Goal: Task Accomplishment & Management: Use online tool/utility

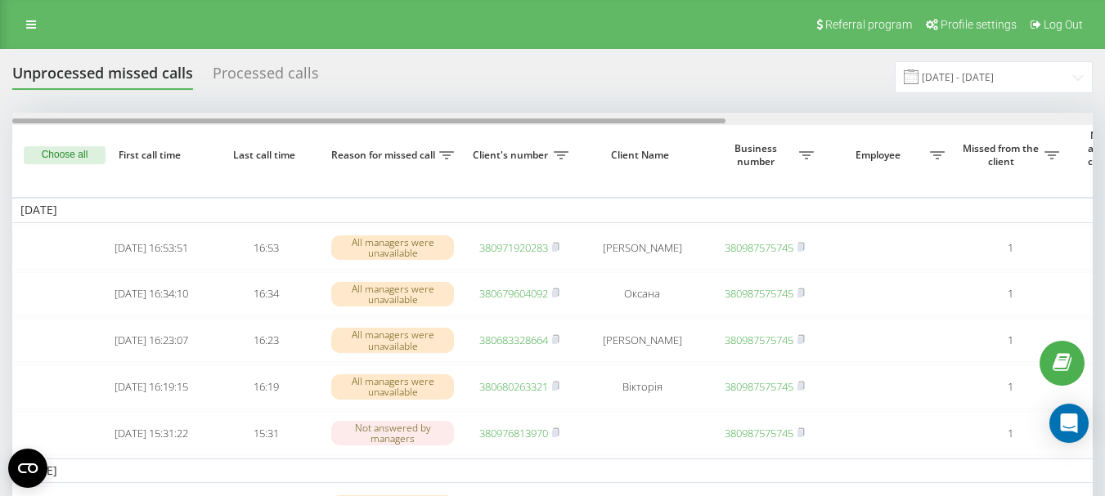
scroll to position [0, 555]
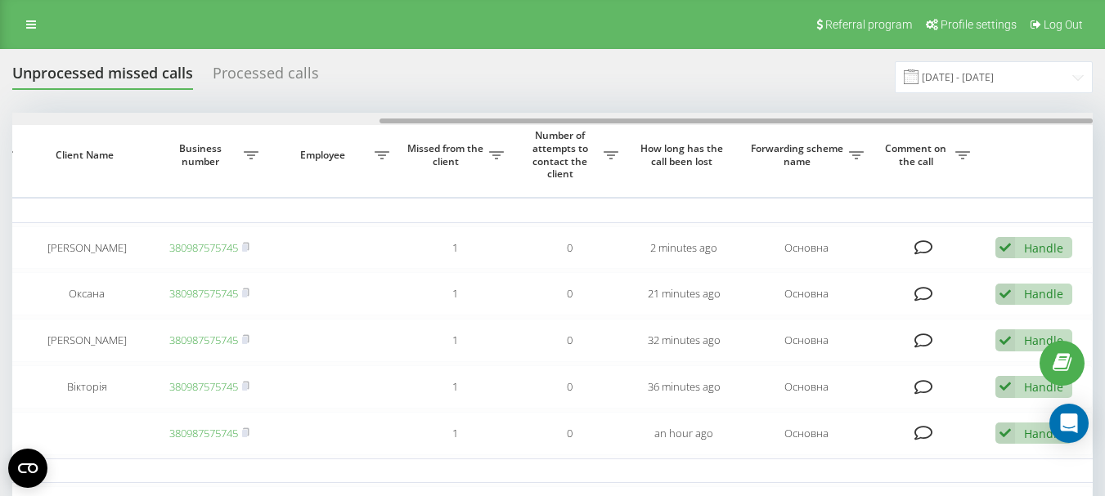
click at [743, 114] on div at bounding box center [552, 119] width 1080 height 12
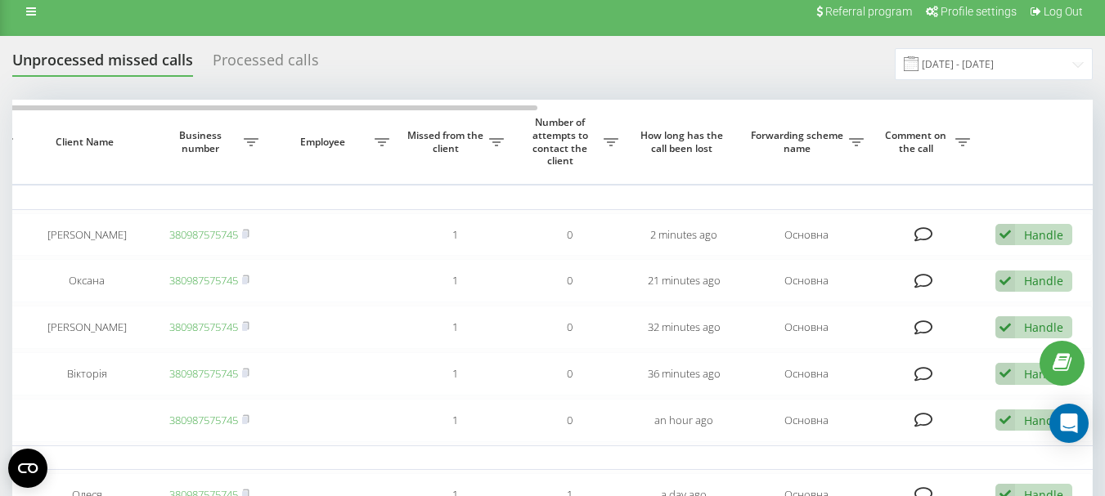
scroll to position [0, 0]
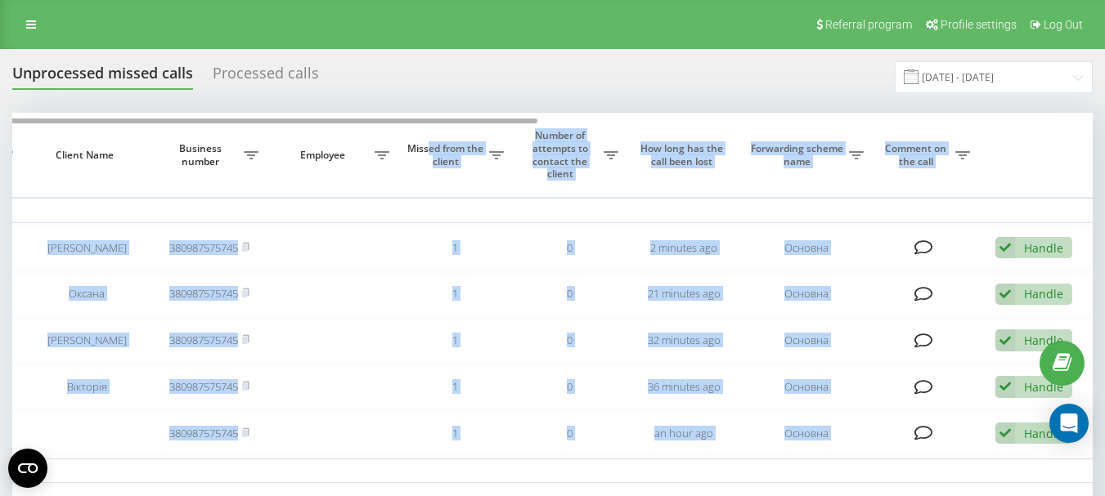
drag, startPoint x: 430, startPoint y: 118, endPoint x: 341, endPoint y: 123, distance: 89.2
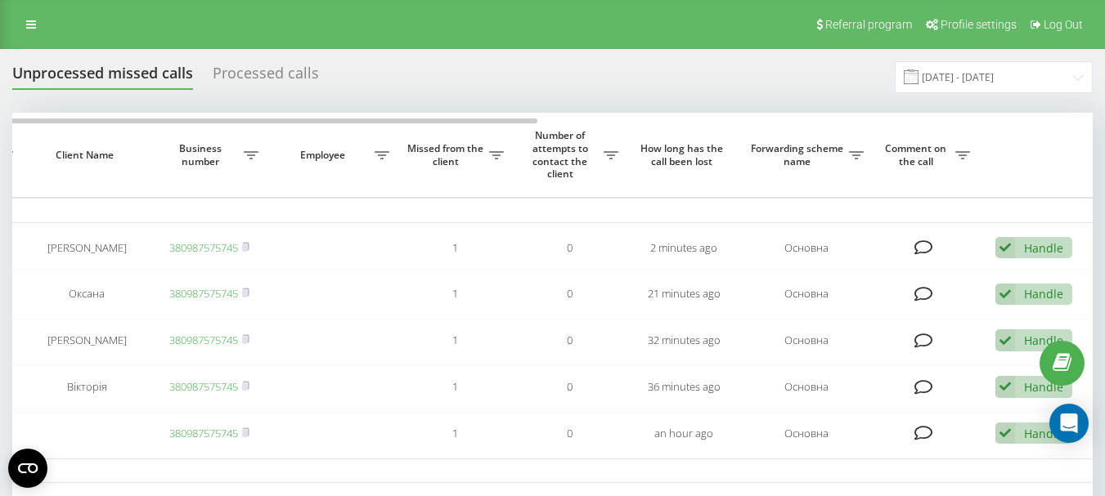
click at [532, 78] on div "Unprocessed missed calls Processed calls 01.08.2025 - 31.08.2025" at bounding box center [552, 77] width 1080 height 32
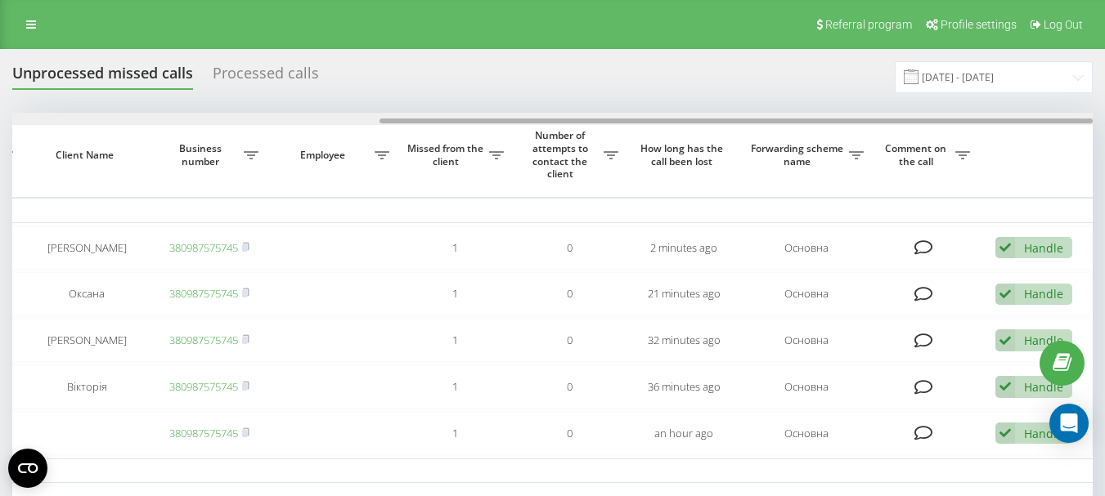
drag, startPoint x: 482, startPoint y: 119, endPoint x: 577, endPoint y: 119, distance: 94.8
click at [577, 119] on div at bounding box center [735, 121] width 713 height 5
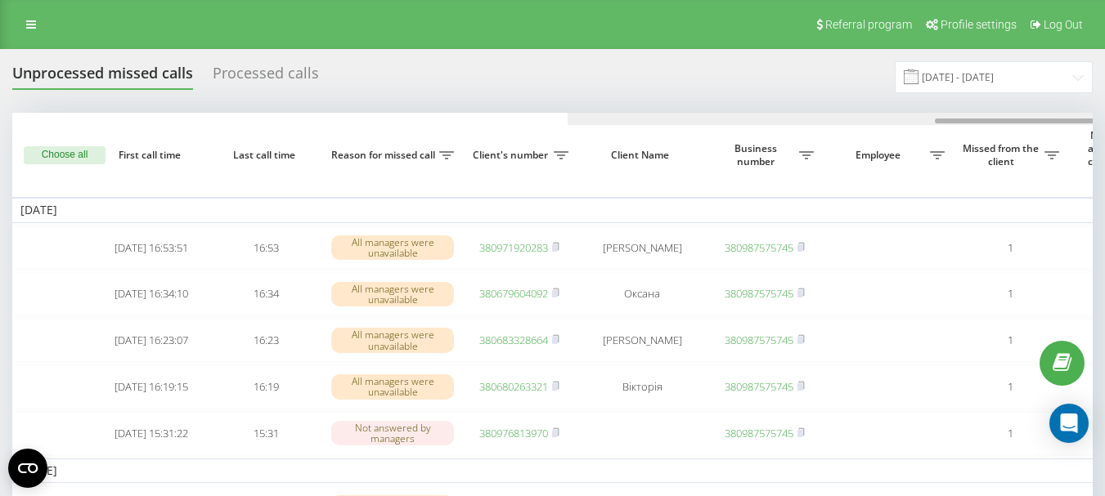
click at [567, 117] on div at bounding box center [1107, 119] width 1080 height 12
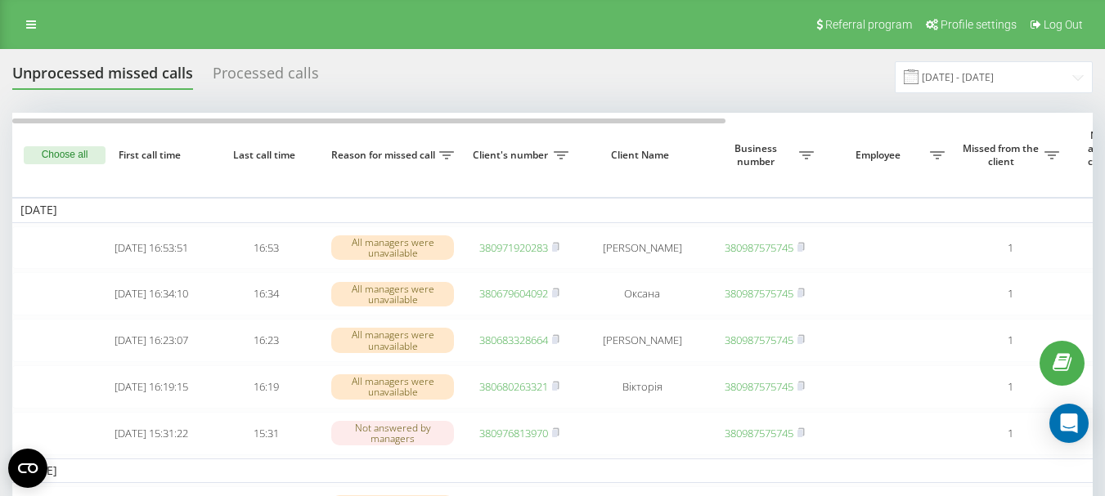
click at [445, 73] on div "Unprocessed missed calls Processed calls 01.08.2025 - 31.08.2025" at bounding box center [552, 77] width 1080 height 32
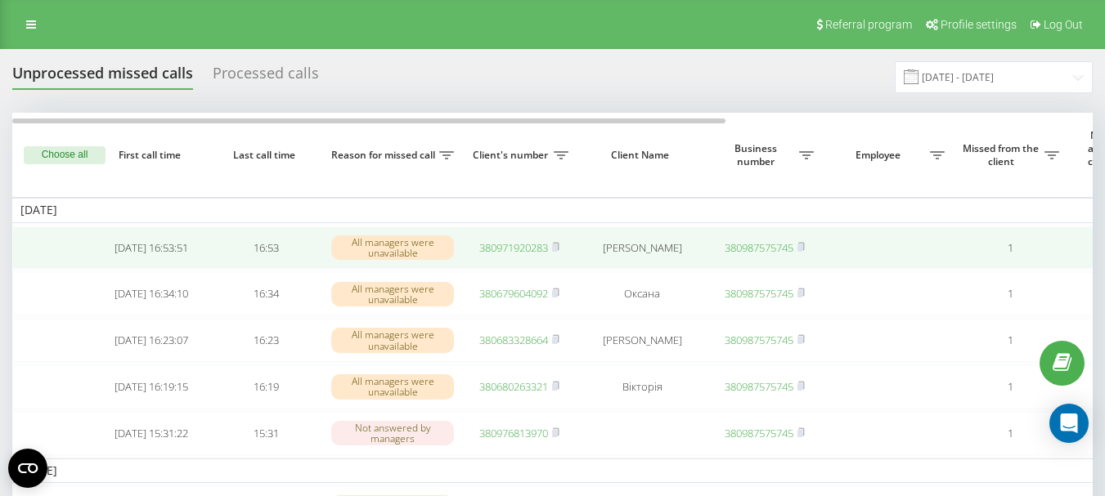
click at [514, 252] on link "380971920283" at bounding box center [513, 247] width 69 height 15
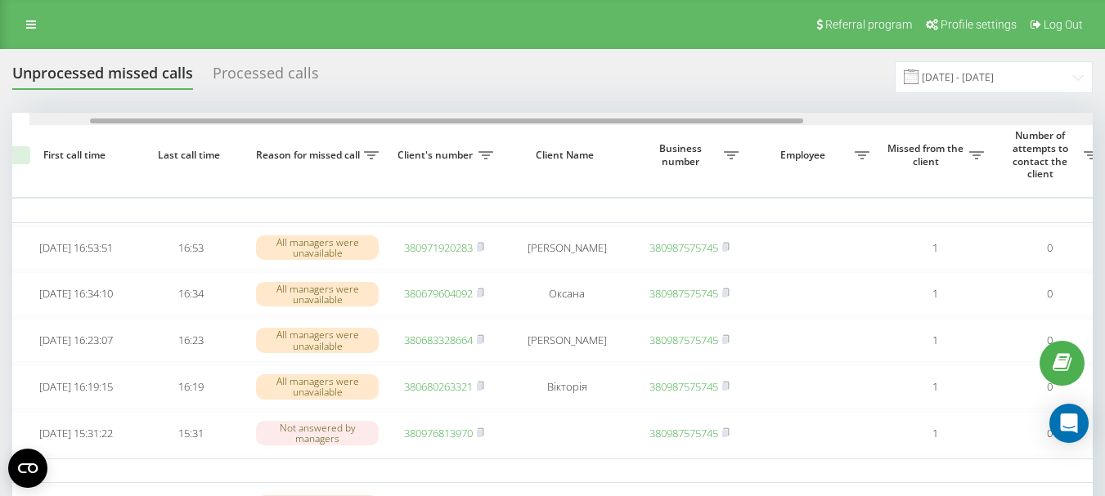
scroll to position [0, 113]
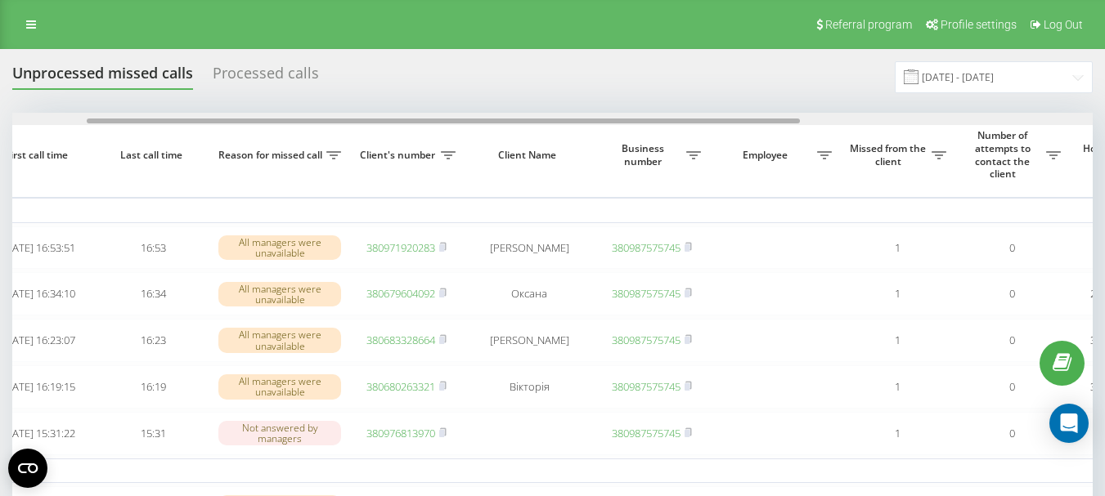
drag, startPoint x: 573, startPoint y: 122, endPoint x: 648, endPoint y: 120, distance: 74.4
click at [648, 120] on div at bounding box center [443, 121] width 713 height 5
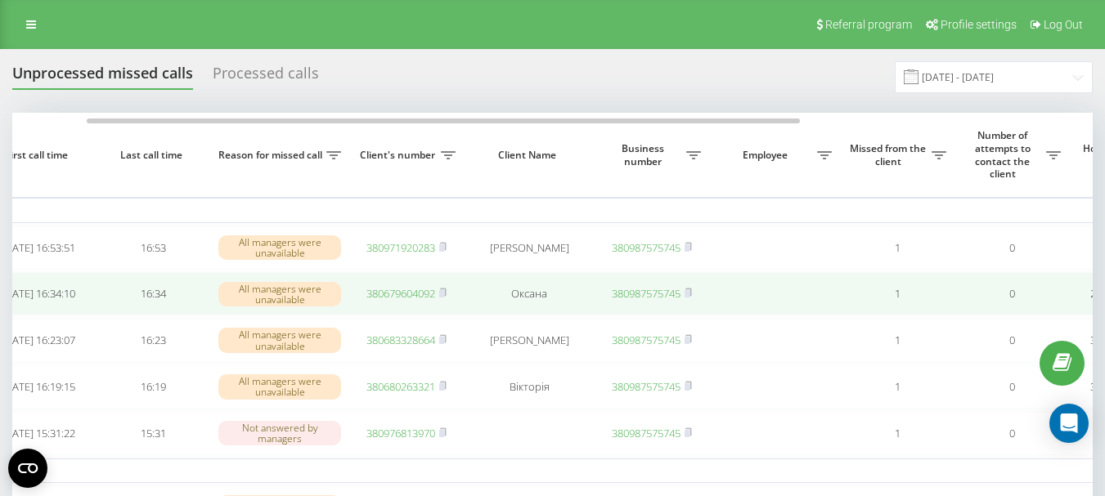
click at [388, 299] on link "380679604092" at bounding box center [400, 293] width 69 height 15
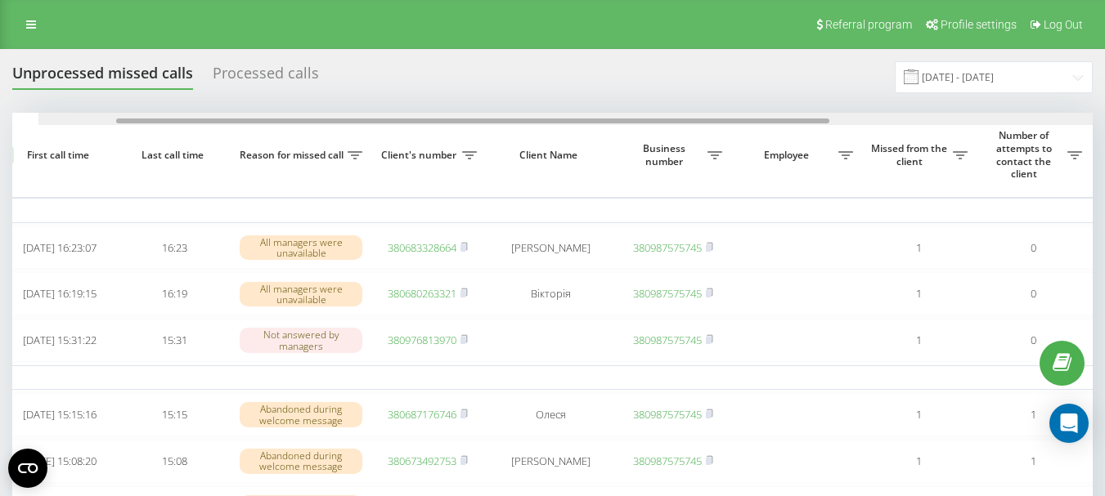
scroll to position [0, 121]
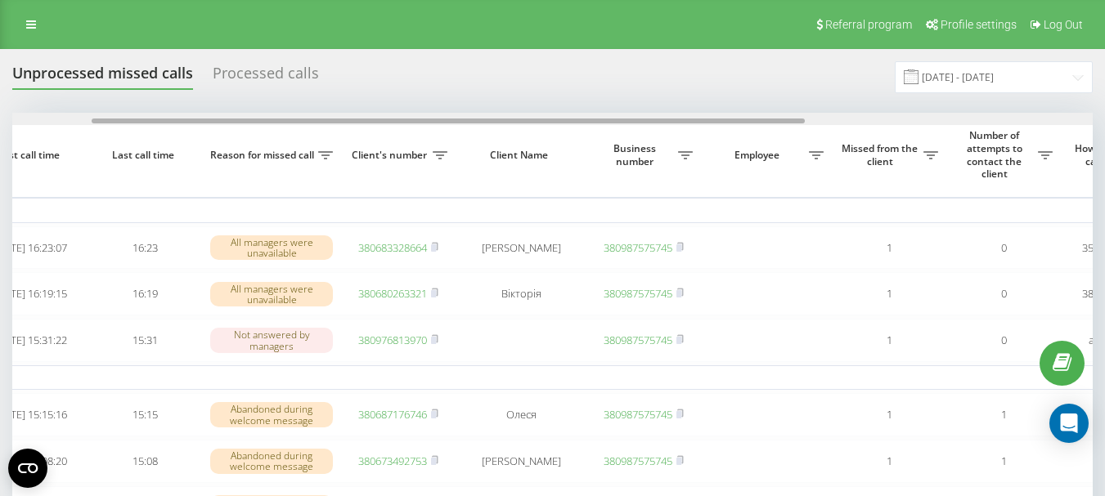
drag, startPoint x: 230, startPoint y: 121, endPoint x: 310, endPoint y: 121, distance: 80.1
click at [310, 121] on div at bounding box center [448, 121] width 713 height 5
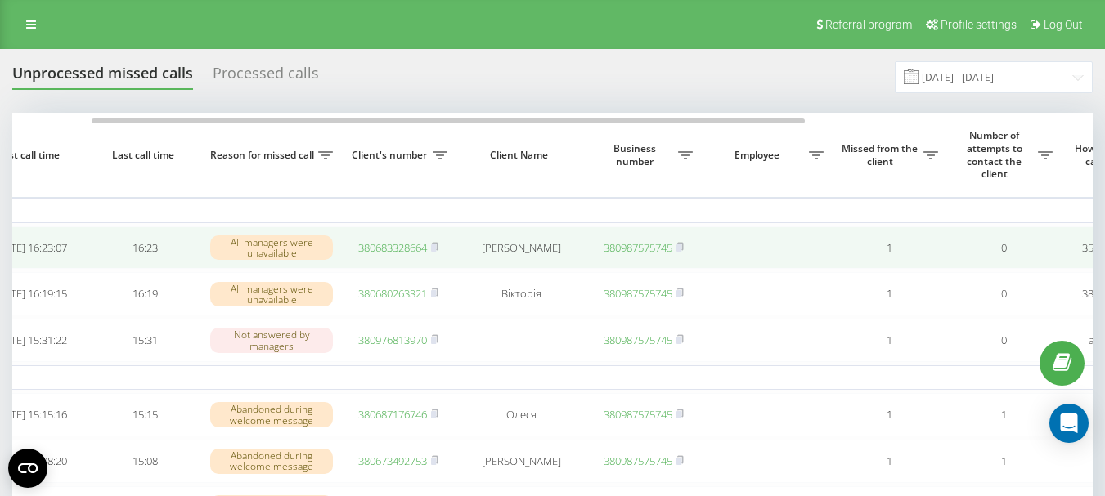
click at [377, 250] on link "380683328664" at bounding box center [392, 247] width 69 height 15
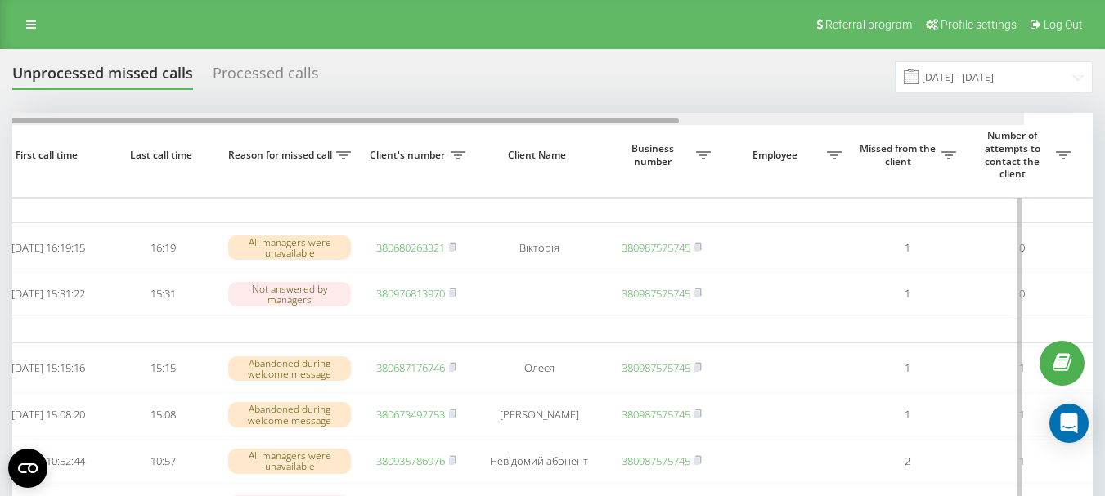
scroll to position [0, 159]
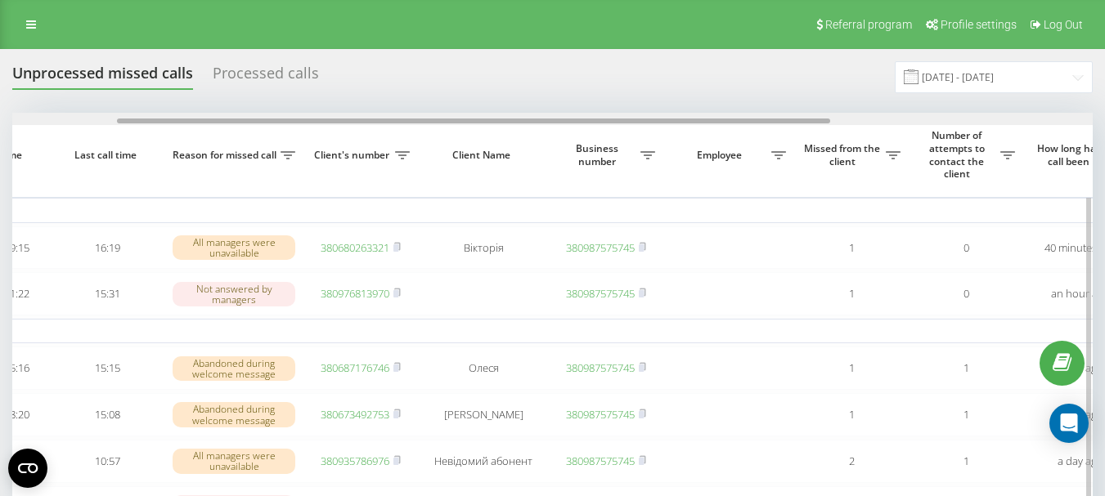
drag, startPoint x: 500, startPoint y: 119, endPoint x: 604, endPoint y: 116, distance: 104.7
click at [604, 116] on div at bounding box center [552, 119] width 1080 height 12
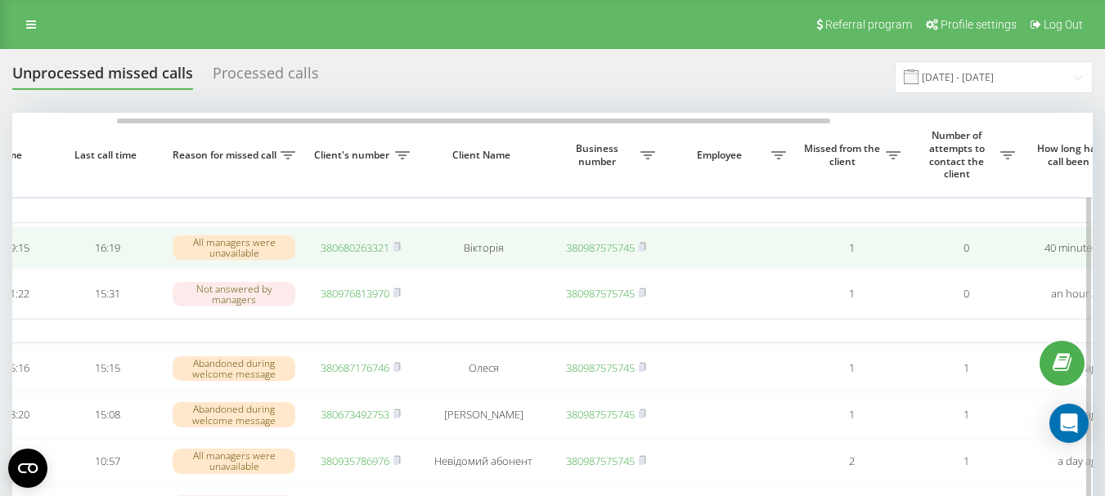
click at [379, 251] on link "380680263321" at bounding box center [354, 247] width 69 height 15
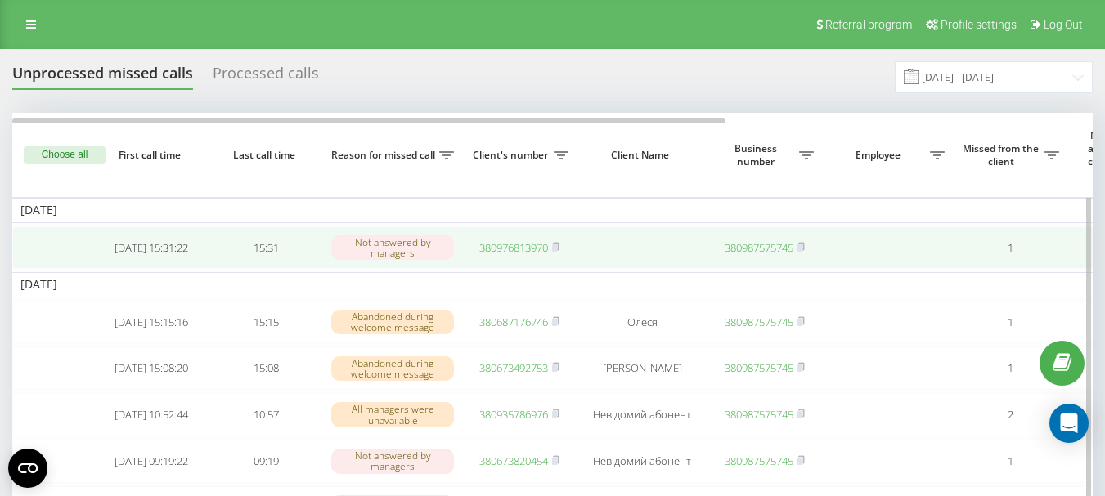
click at [509, 249] on link "380976813970" at bounding box center [513, 247] width 69 height 15
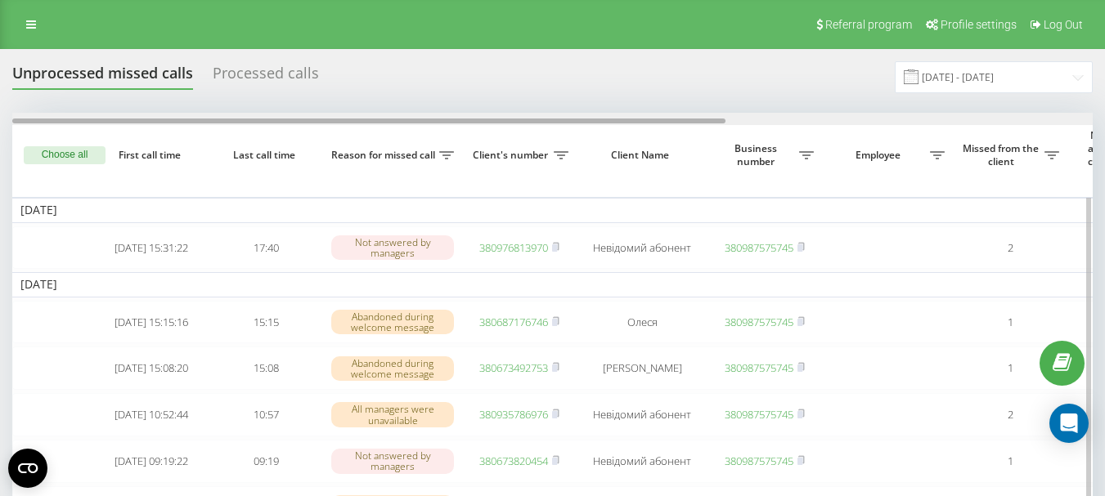
click at [760, 125] on div at bounding box center [552, 119] width 1080 height 12
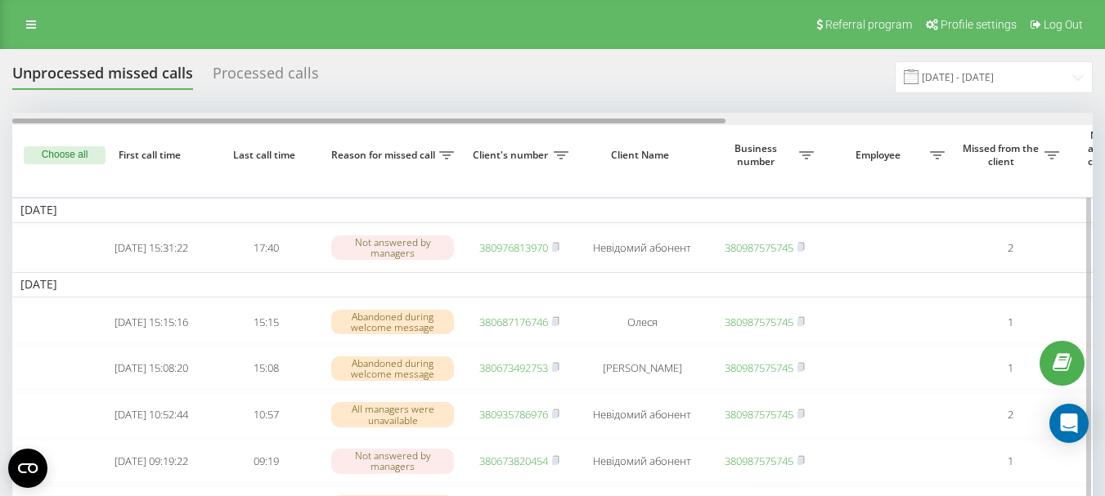
drag, startPoint x: 377, startPoint y: 119, endPoint x: 314, endPoint y: 127, distance: 63.4
